Goal: Task Accomplishment & Management: Complete application form

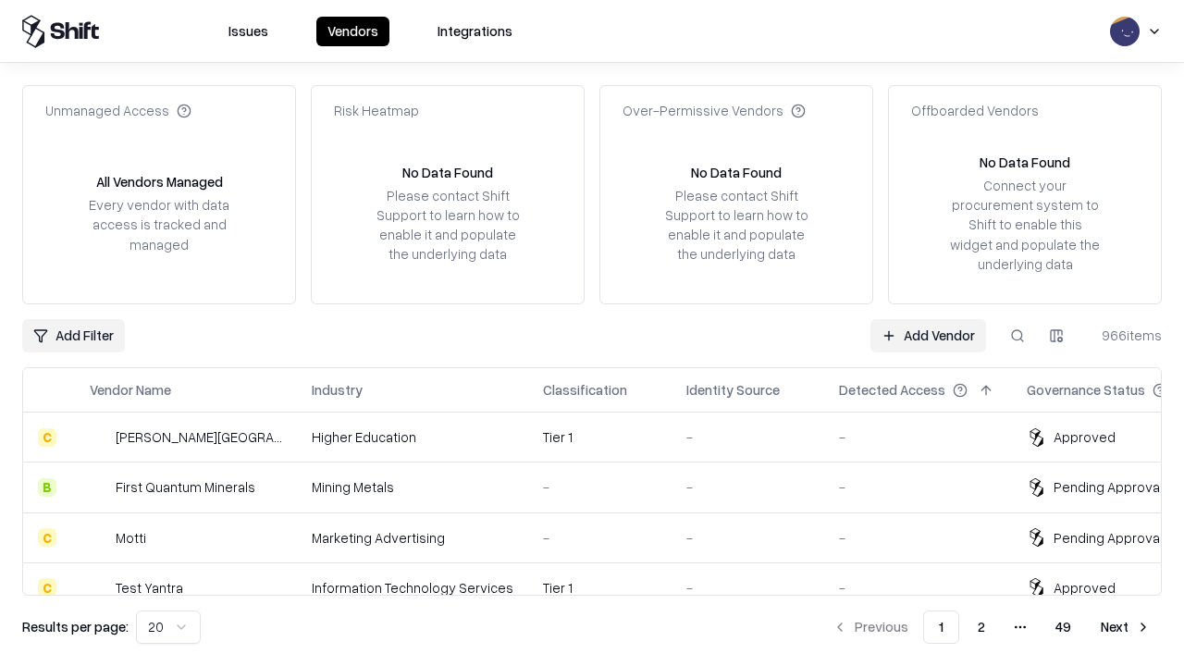
click at [927, 335] on link "Add Vendor" at bounding box center [928, 335] width 116 height 33
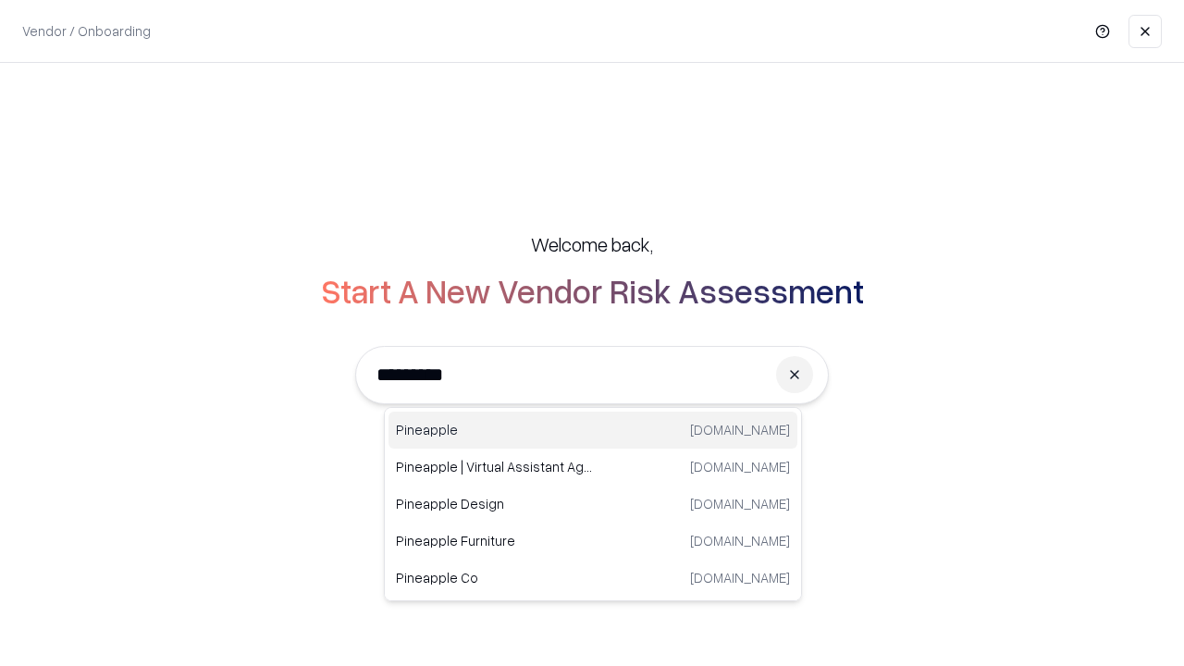
click at [593, 430] on div "Pineapple [DOMAIN_NAME]" at bounding box center [592, 429] width 409 height 37
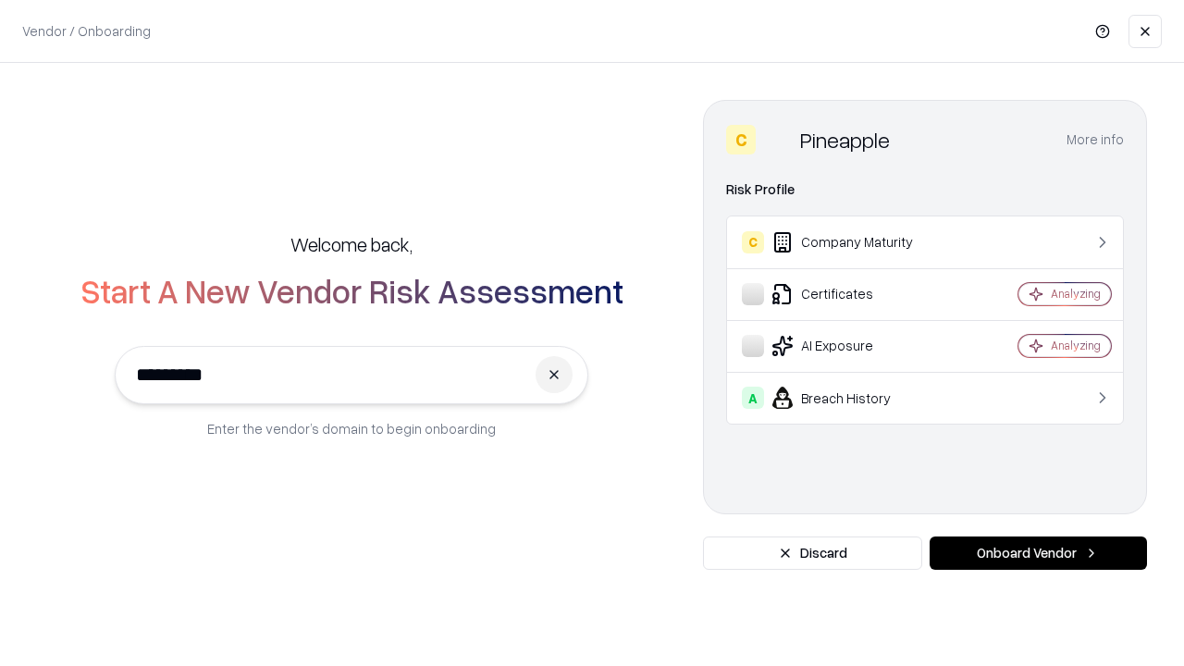
type input "*********"
click at [1037, 553] on button "Onboard Vendor" at bounding box center [1037, 552] width 217 height 33
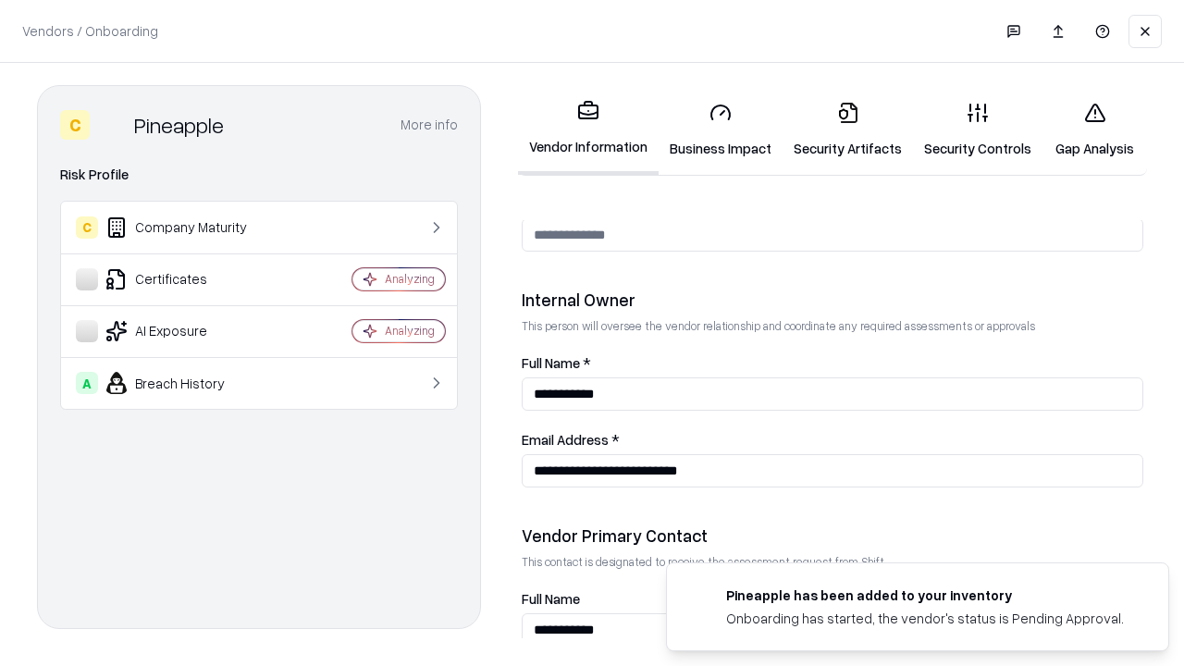
scroll to position [958, 0]
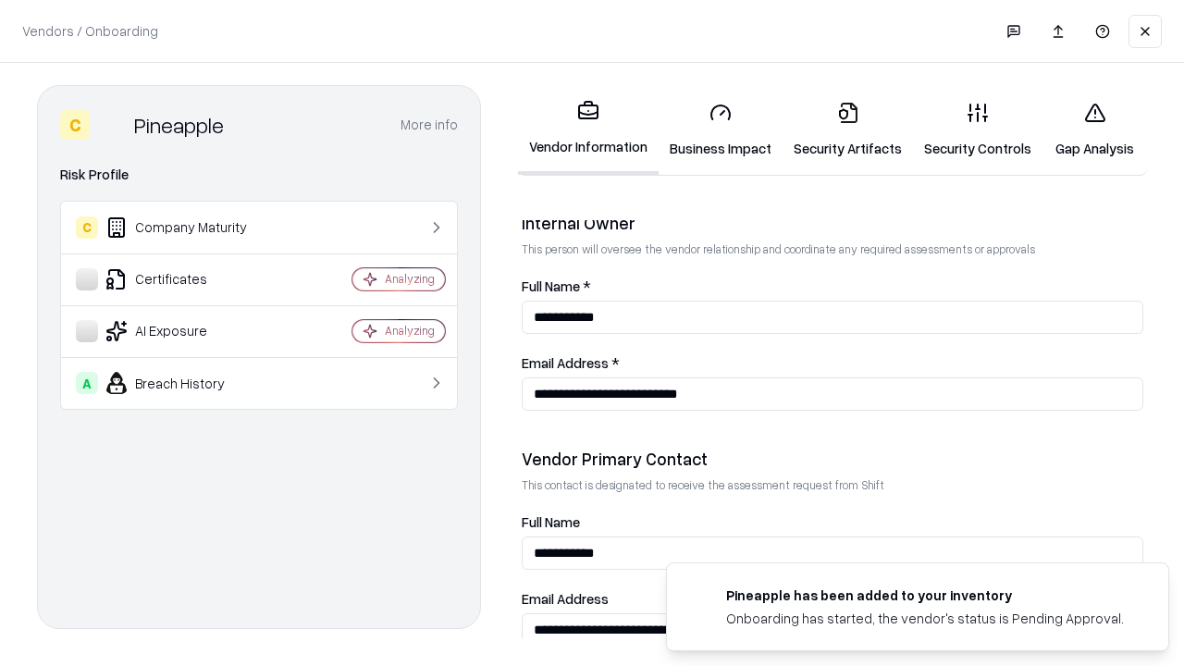
click at [720, 129] on link "Business Impact" at bounding box center [720, 130] width 124 height 86
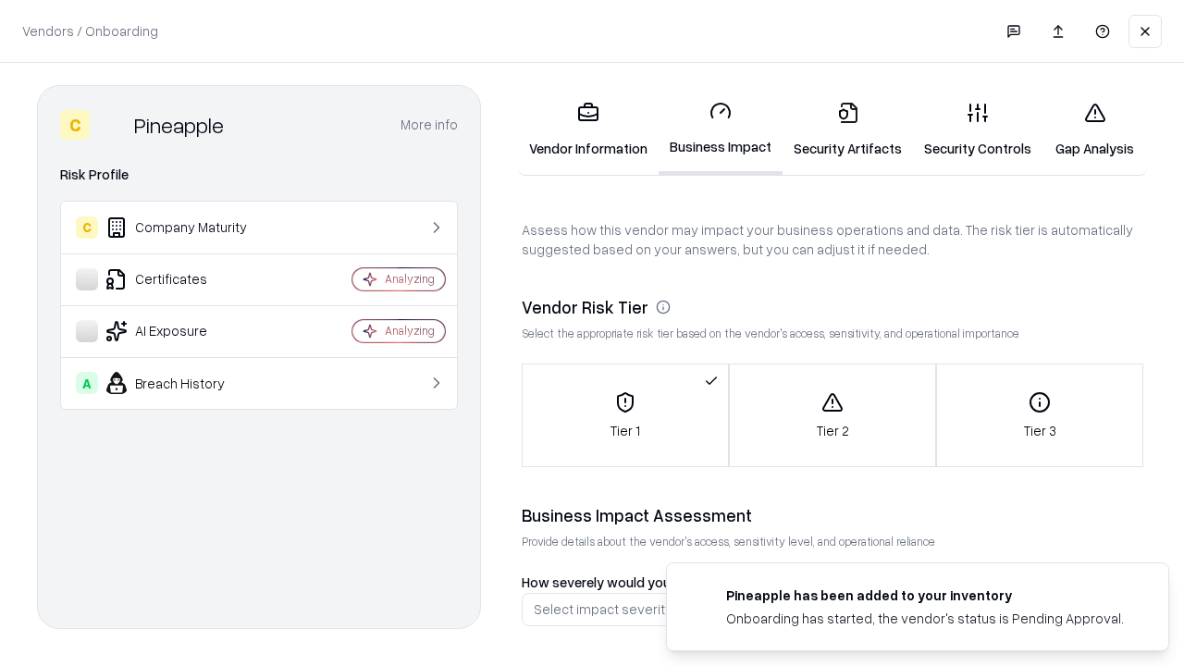
click at [847, 129] on link "Security Artifacts" at bounding box center [847, 130] width 130 height 86
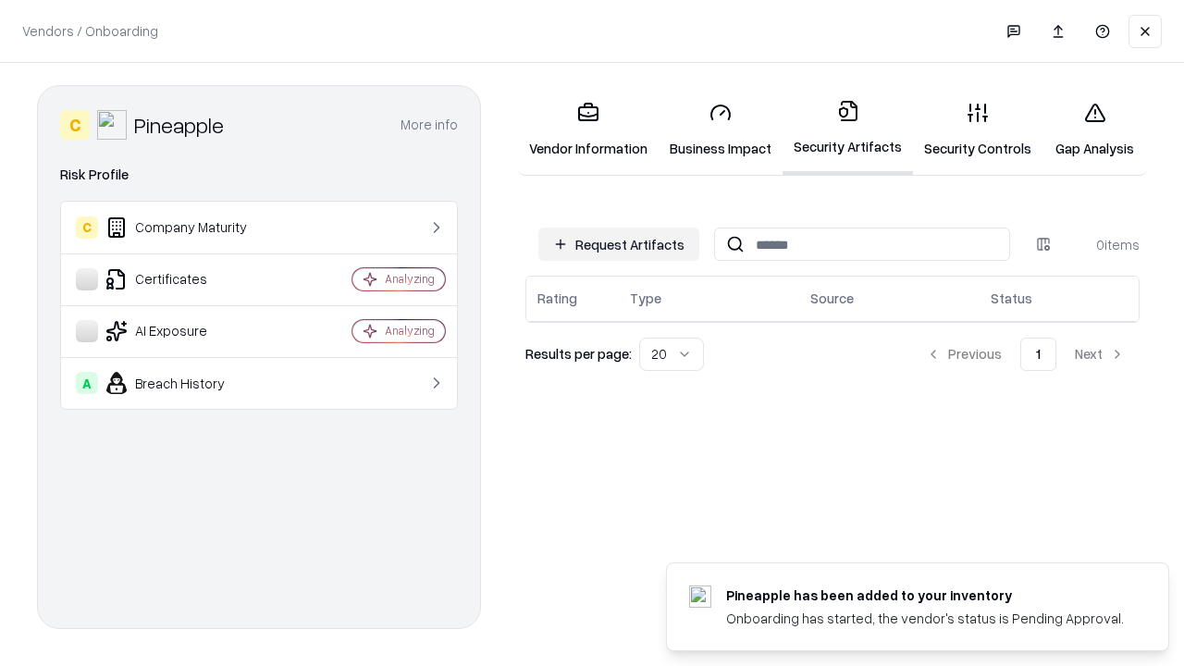
click at [619, 244] on button "Request Artifacts" at bounding box center [618, 243] width 161 height 33
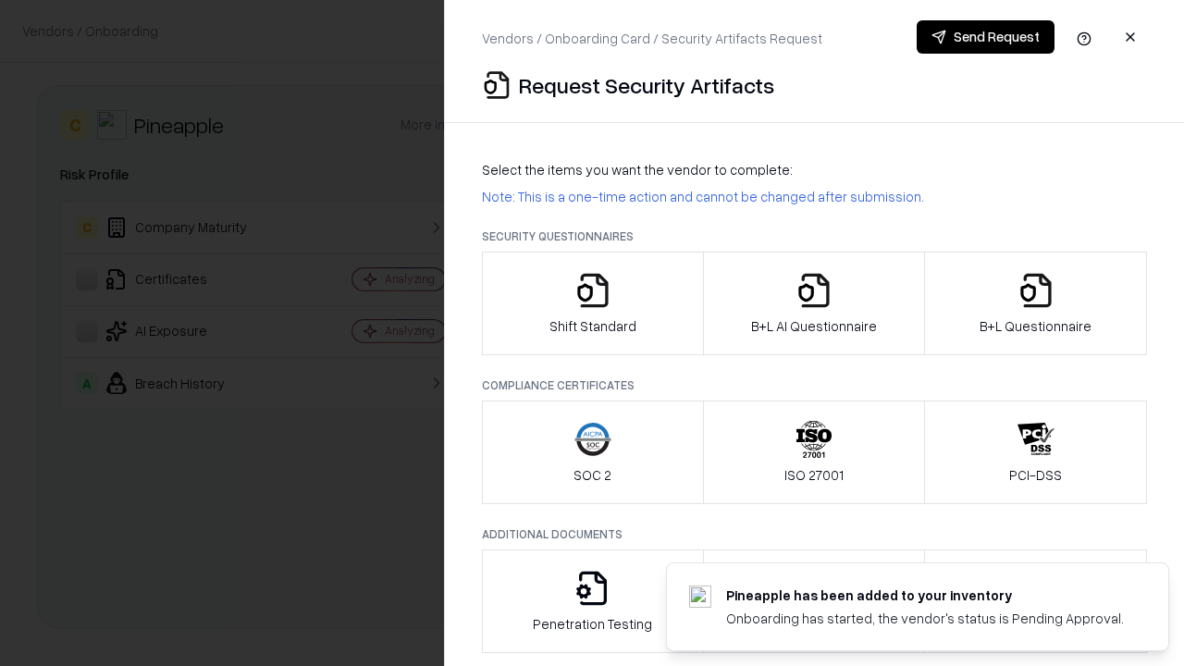
click at [592, 303] on icon "button" at bounding box center [592, 290] width 37 height 37
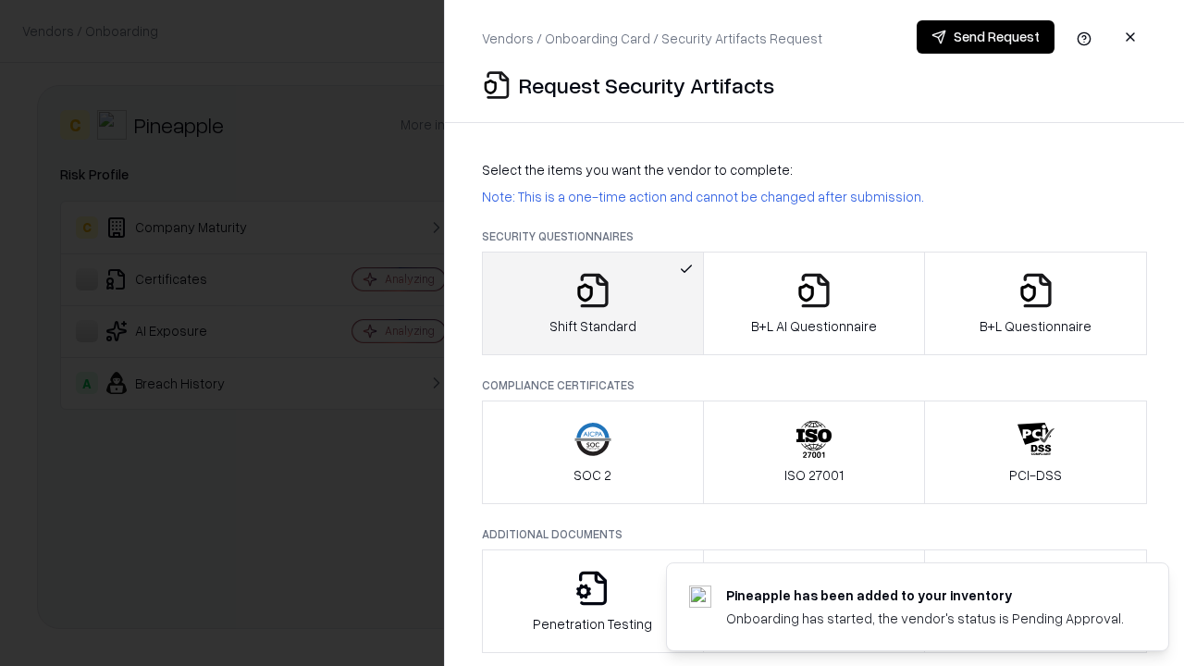
click at [985, 37] on button "Send Request" at bounding box center [985, 36] width 138 height 33
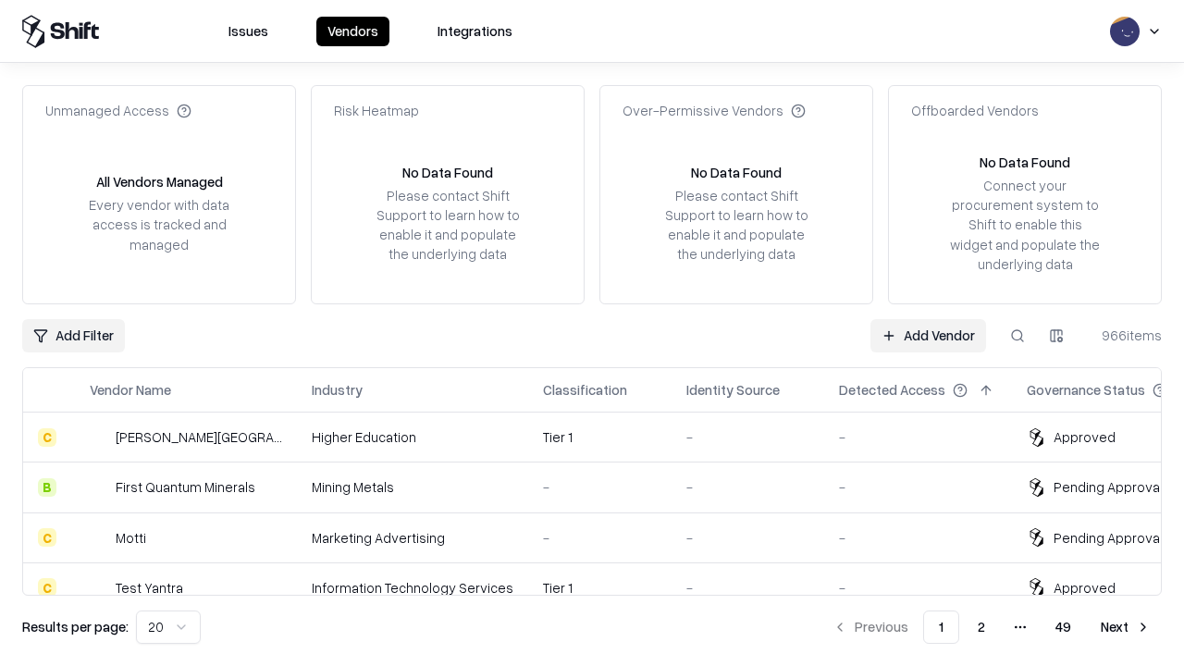
click at [1017, 335] on button at bounding box center [1016, 335] width 33 height 33
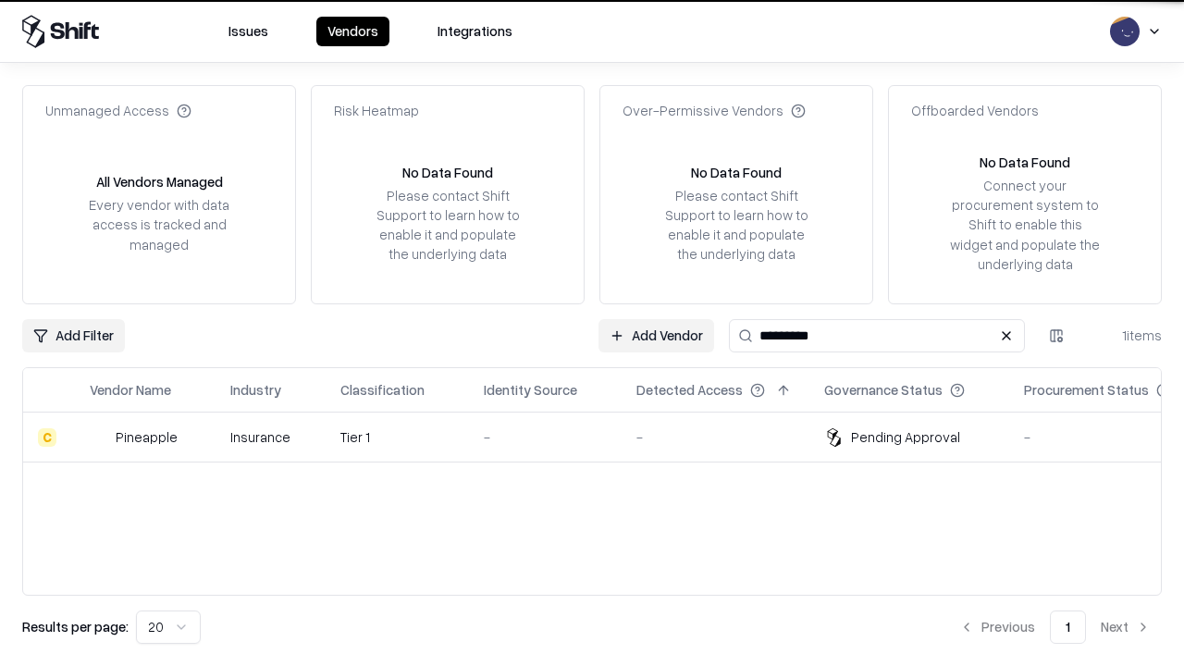
type input "*********"
click at [603, 436] on div "-" at bounding box center [545, 436] width 123 height 19
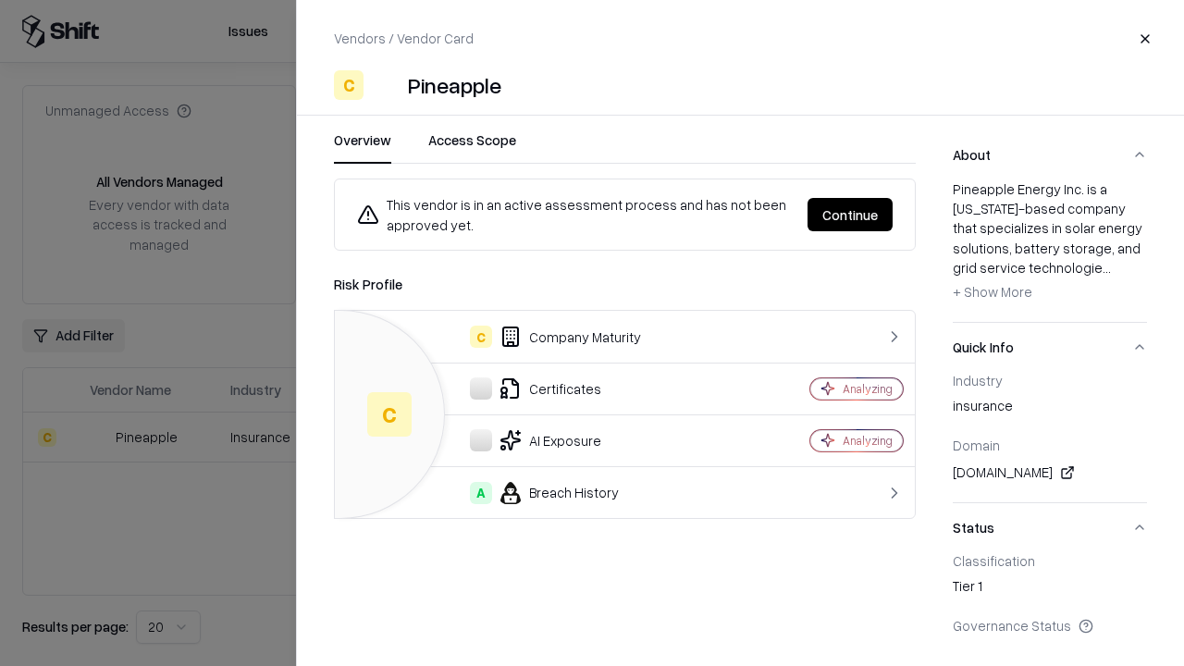
click at [850, 215] on button "Continue" at bounding box center [849, 214] width 85 height 33
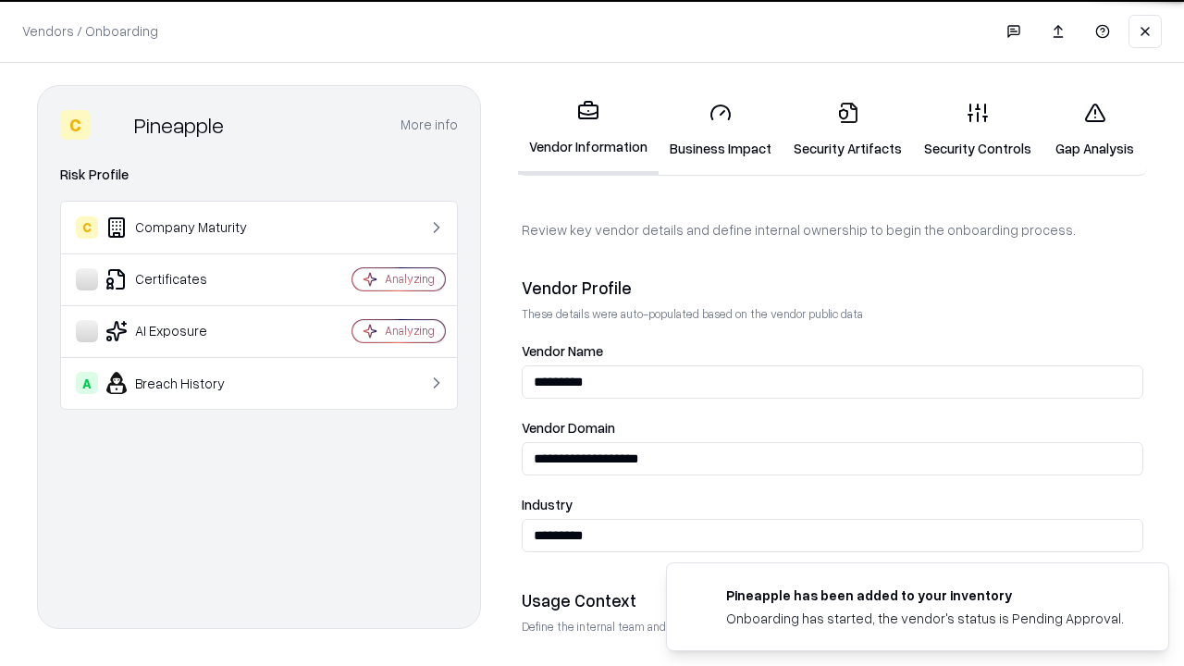
click at [847, 129] on link "Security Artifacts" at bounding box center [847, 130] width 130 height 86
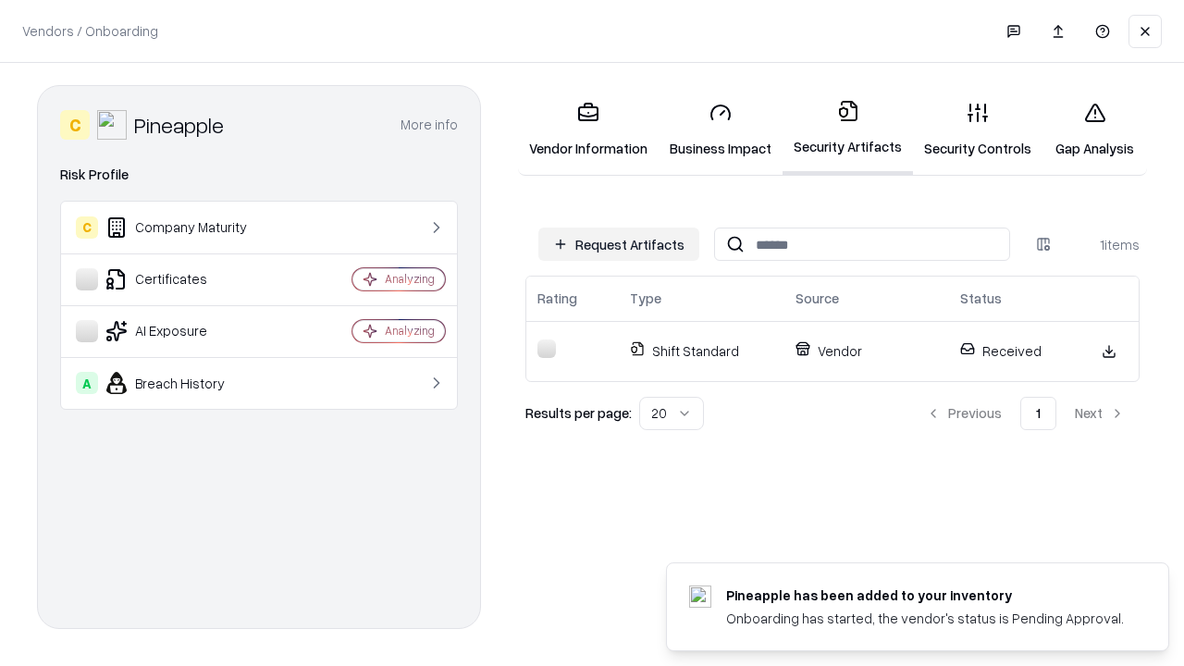
click at [1094, 129] on link "Gap Analysis" at bounding box center [1094, 130] width 104 height 86
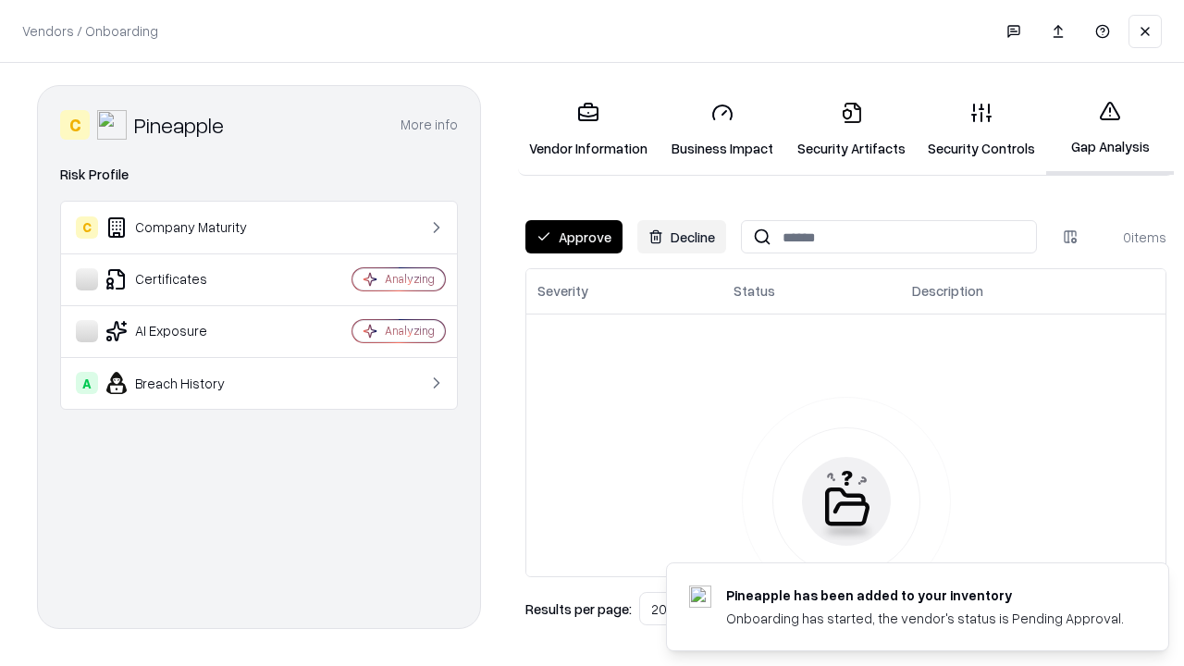
click at [573, 237] on button "Approve" at bounding box center [573, 236] width 97 height 33
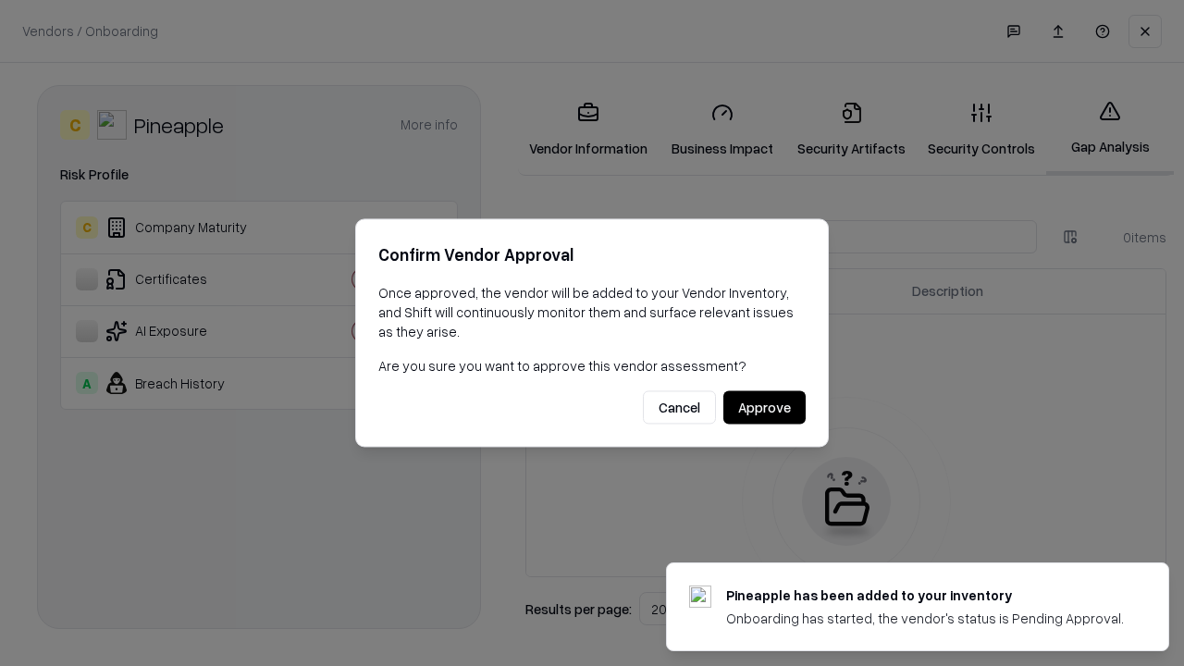
click at [764, 407] on button "Approve" at bounding box center [764, 407] width 82 height 33
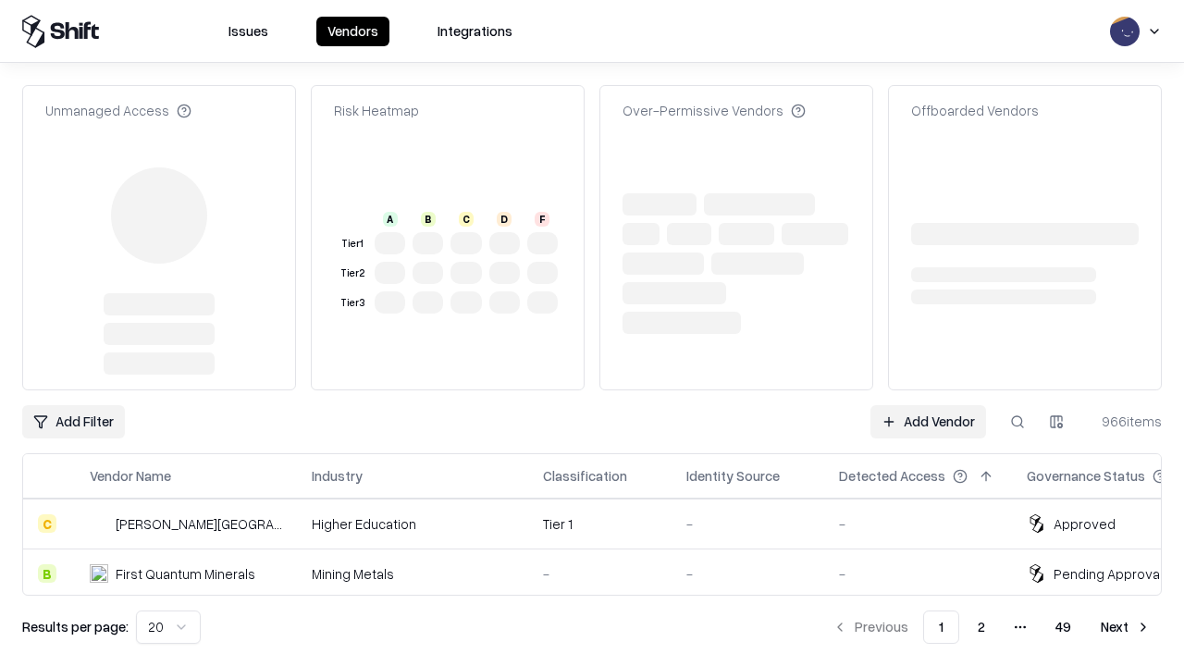
type input "*********"
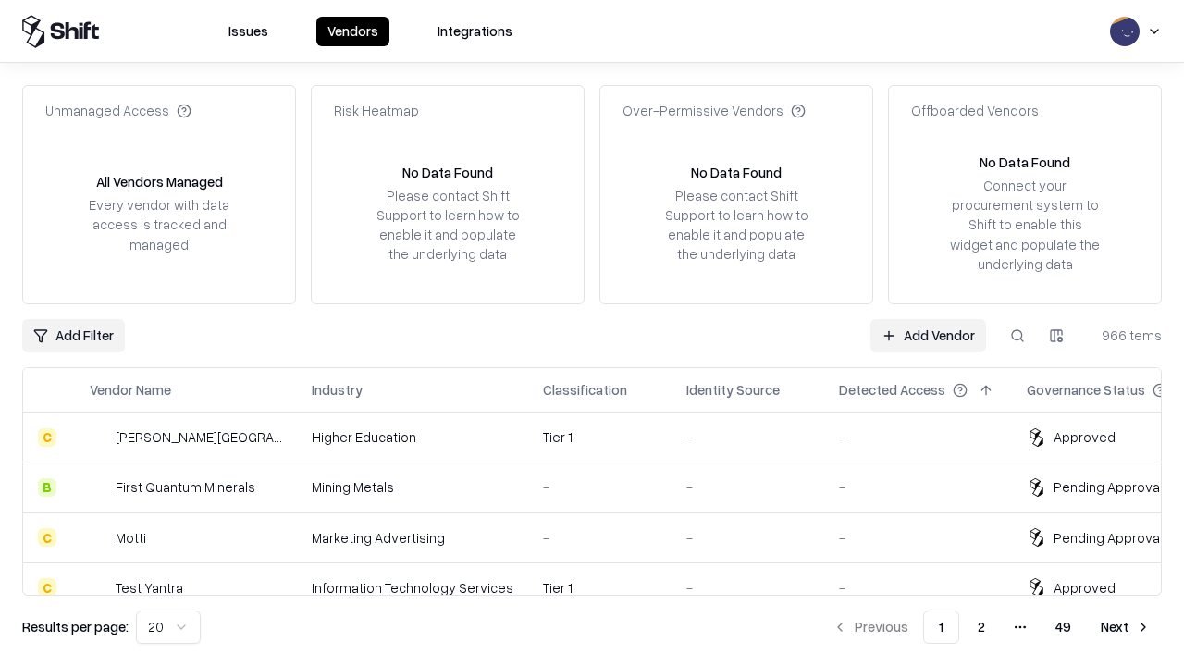
click at [927, 335] on link "Add Vendor" at bounding box center [928, 335] width 116 height 33
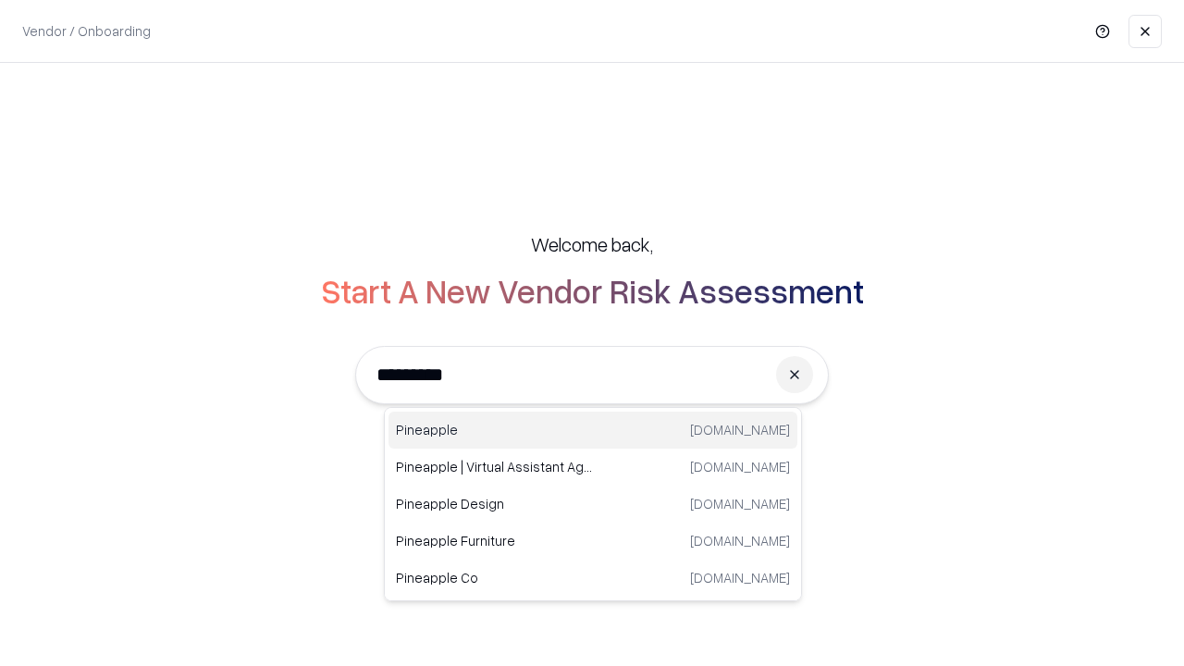
click at [593, 430] on div "Pineapple [DOMAIN_NAME]" at bounding box center [592, 429] width 409 height 37
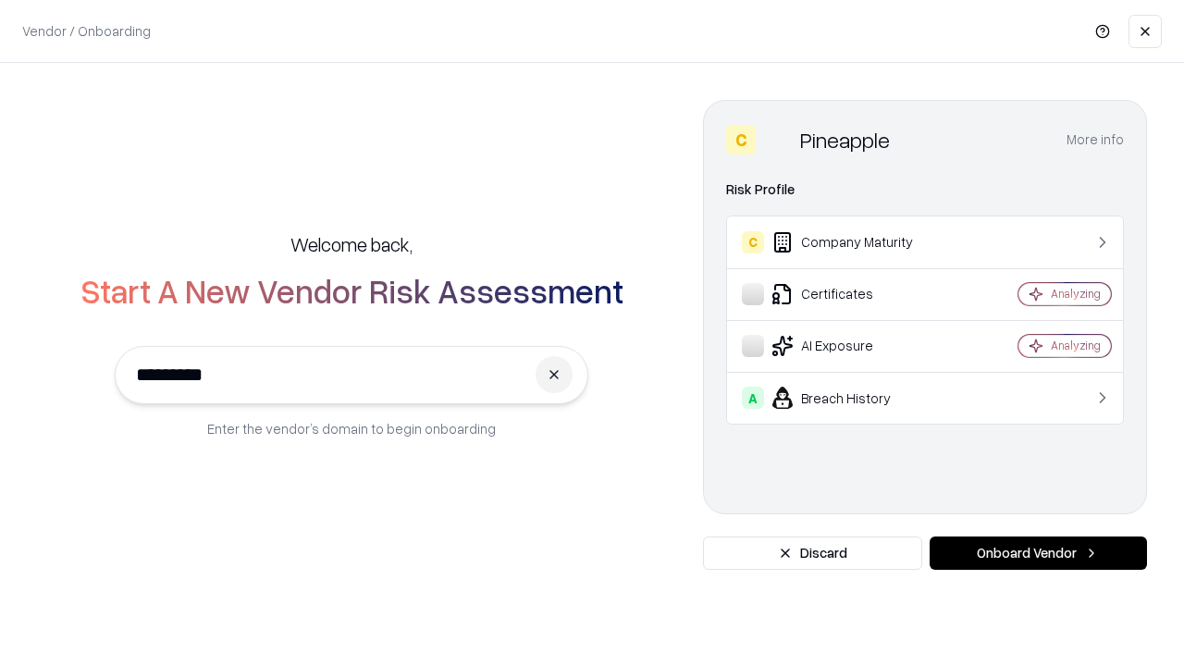
type input "*********"
click at [1037, 553] on button "Onboard Vendor" at bounding box center [1037, 552] width 217 height 33
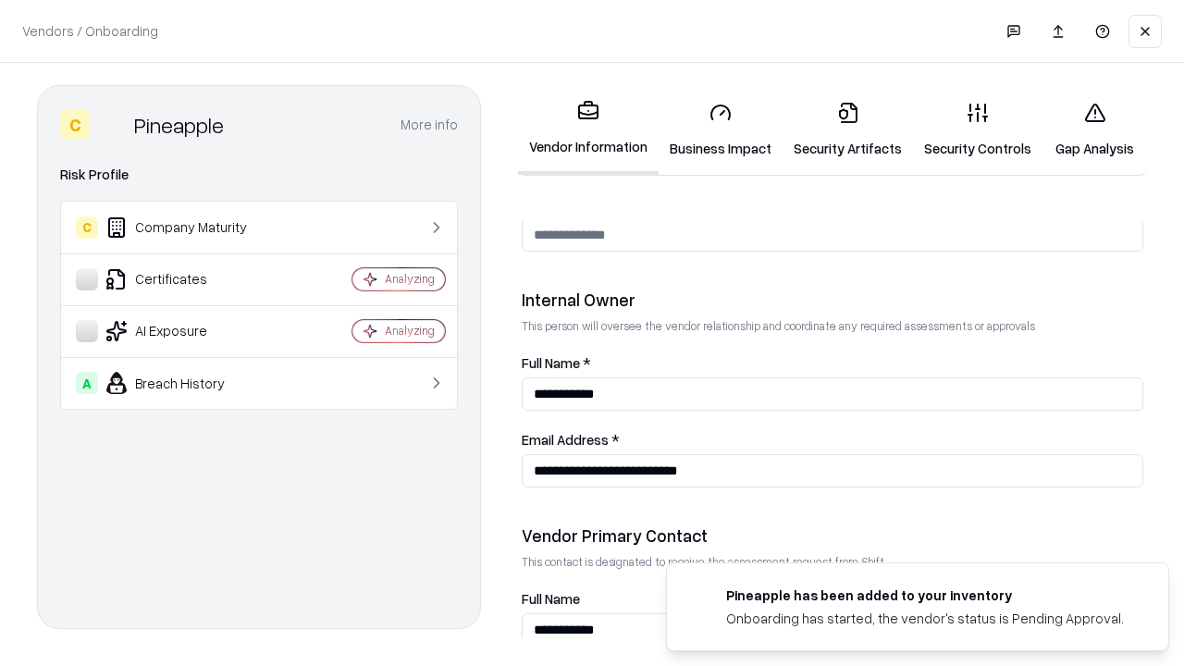
scroll to position [958, 0]
